Goal: Information Seeking & Learning: Learn about a topic

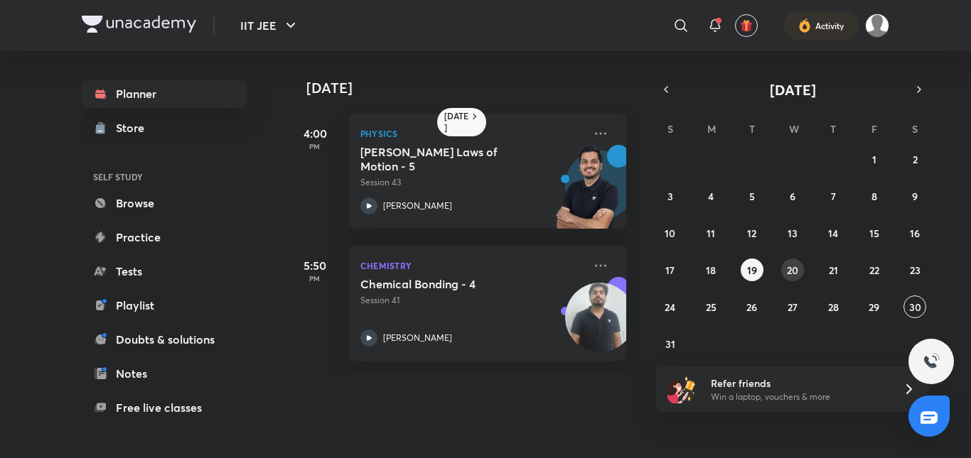
click at [787, 274] on abbr "20" at bounding box center [792, 271] width 11 height 14
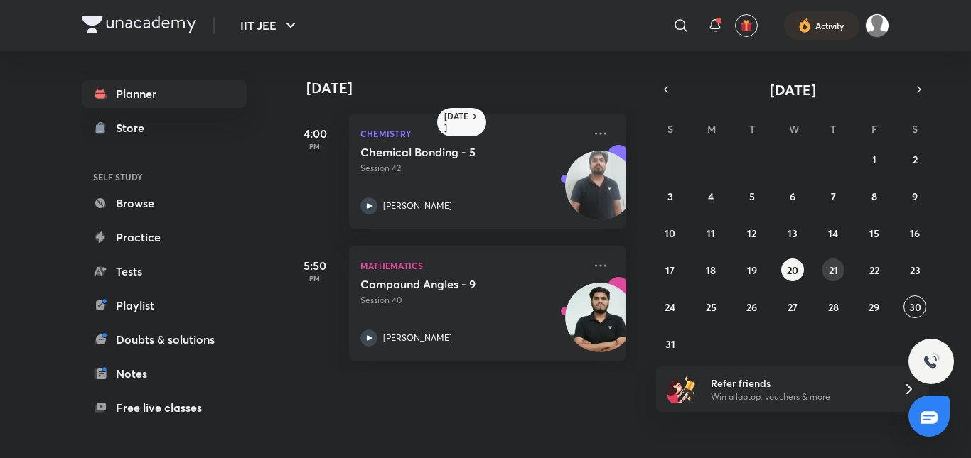
click at [829, 264] on abbr "21" at bounding box center [833, 271] width 9 height 14
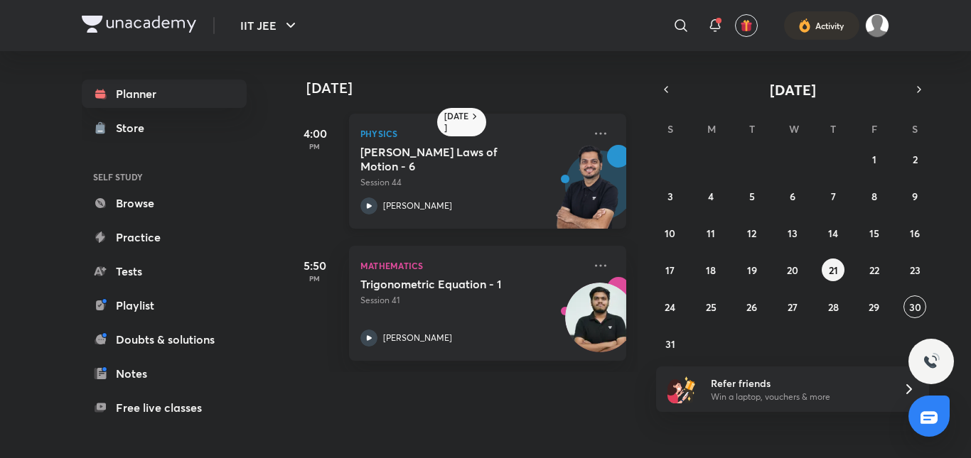
click at [382, 215] on div "Physics Newton's Laws of Motion - 6 Session 44 Ankush Anchlia" at bounding box center [487, 171] width 277 height 115
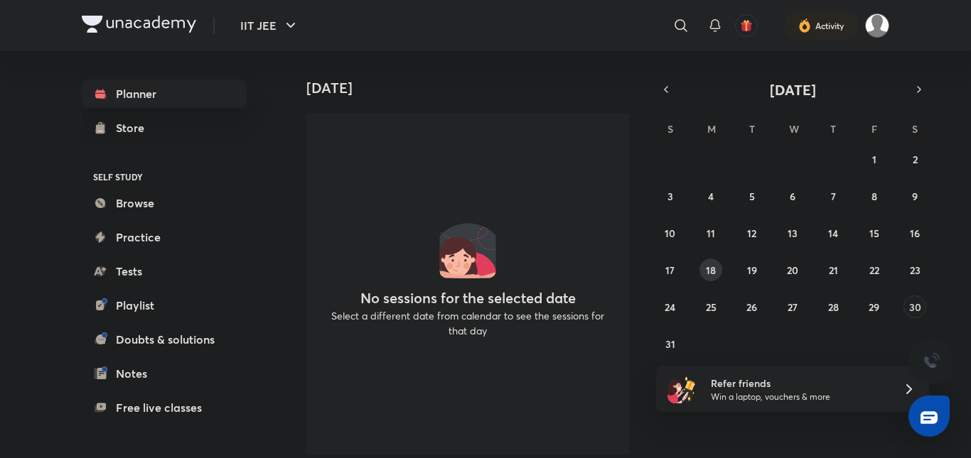
click at [711, 269] on abbr "18" at bounding box center [711, 271] width 10 height 14
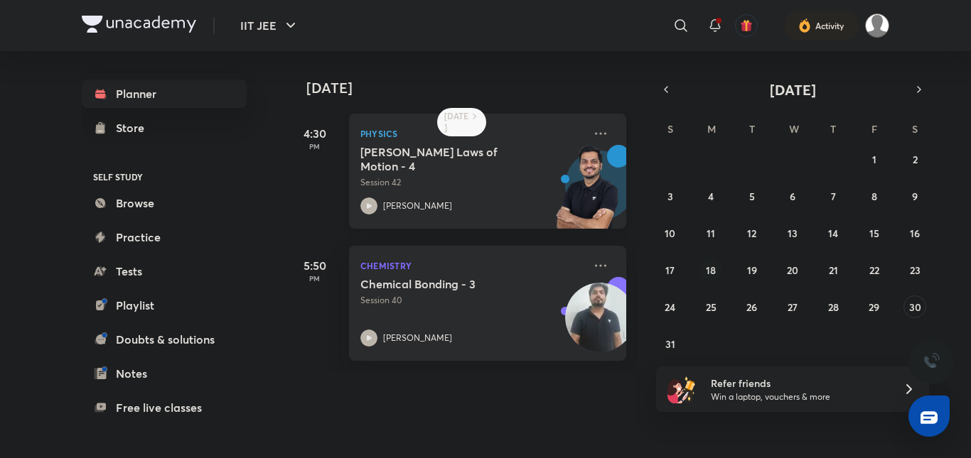
click at [391, 202] on p "[PERSON_NAME]" at bounding box center [417, 206] width 69 height 13
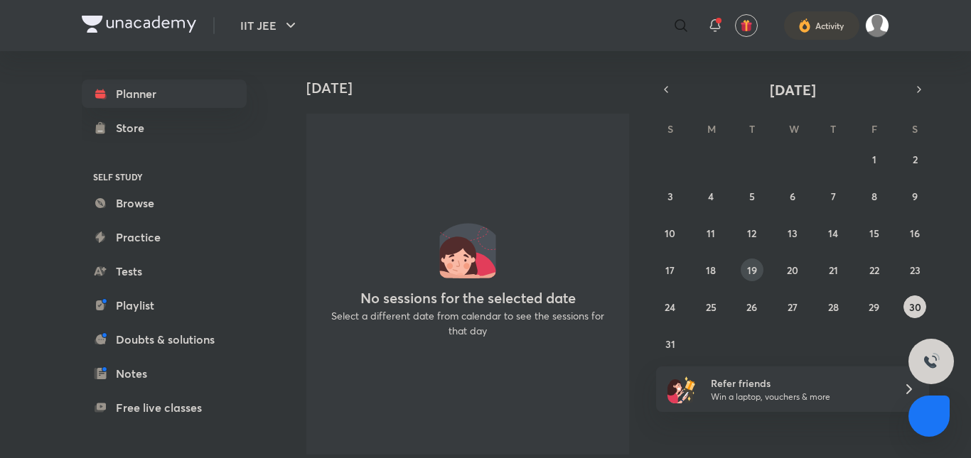
click at [753, 267] on abbr "19" at bounding box center [752, 271] width 10 height 14
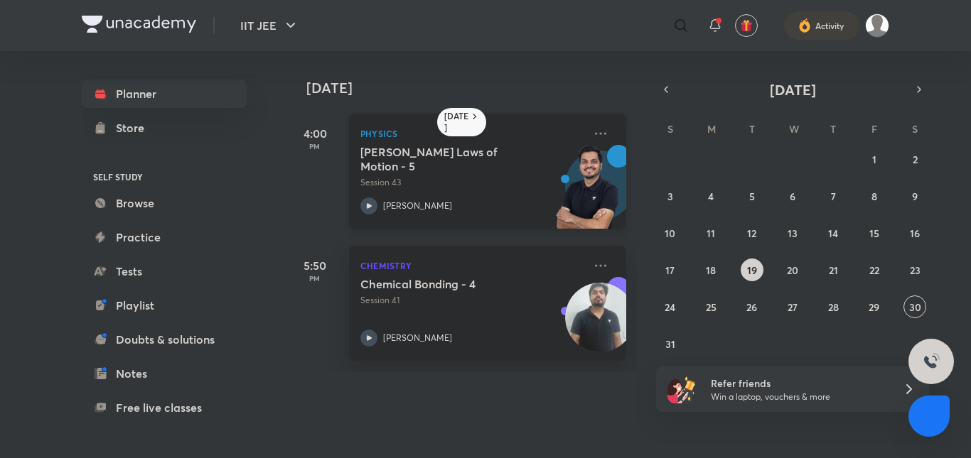
click at [381, 209] on div "[PERSON_NAME]" at bounding box center [471, 206] width 223 height 17
